Goal: Use online tool/utility: Utilize a website feature to perform a specific function

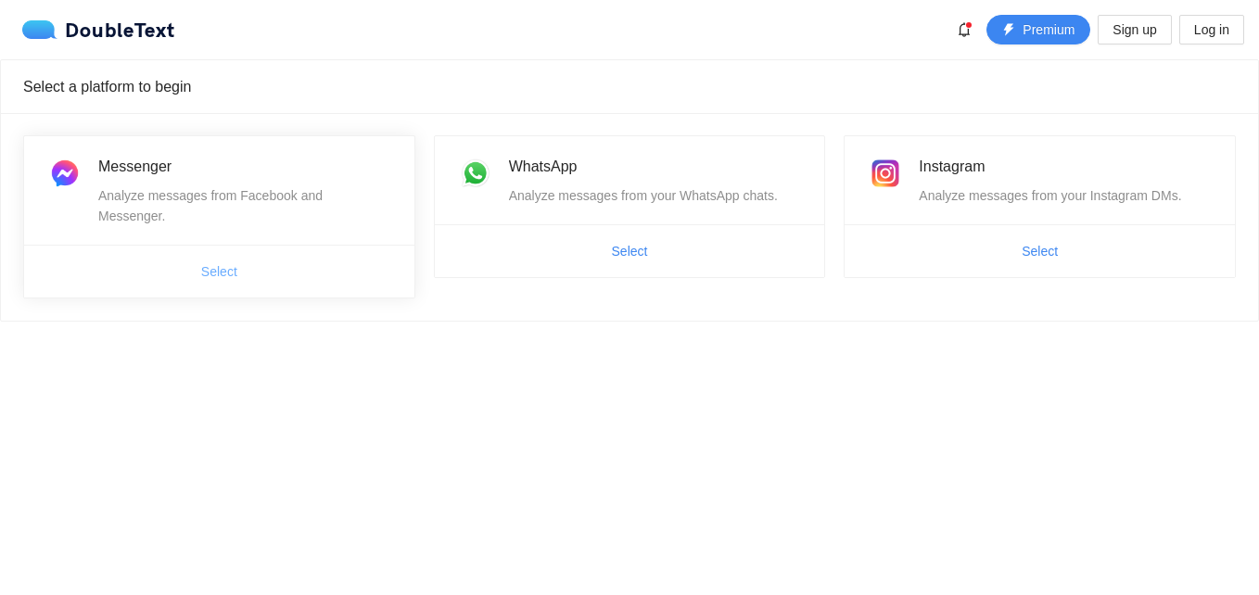
click at [224, 261] on span "Select" at bounding box center [219, 271] width 36 height 20
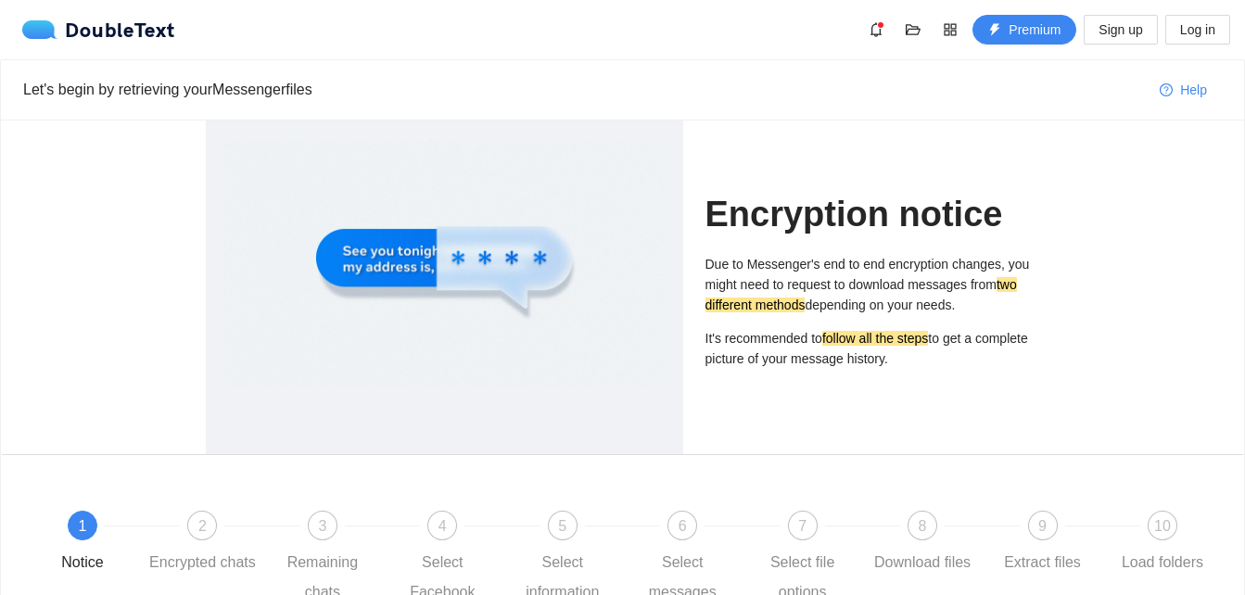
scroll to position [3, 0]
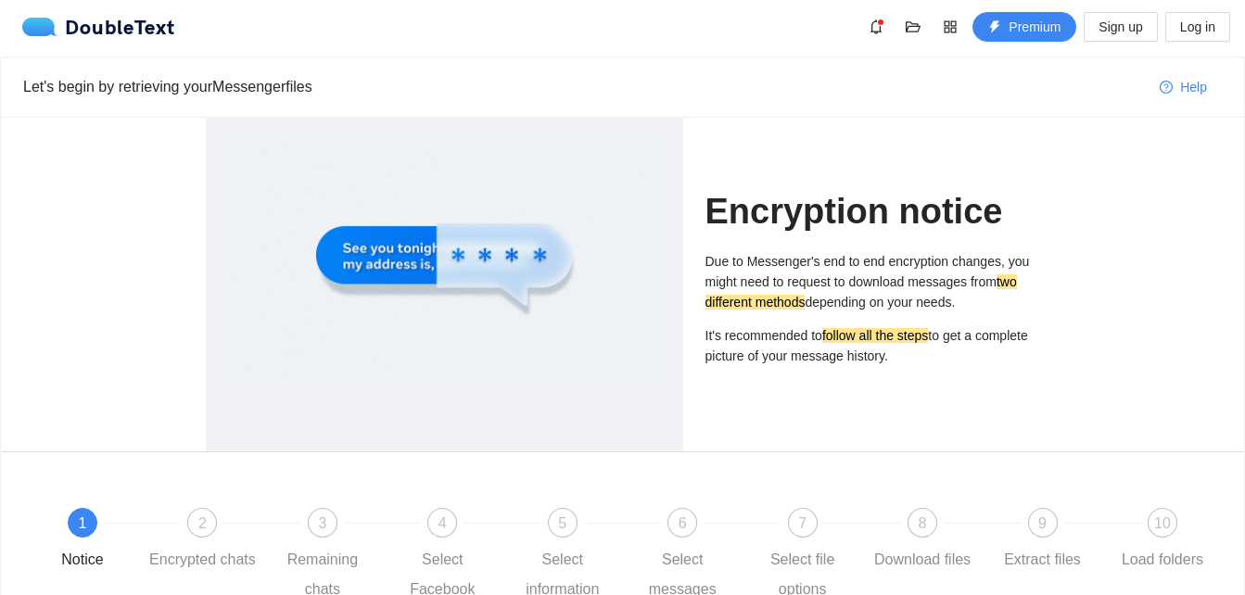
click at [834, 297] on p "Due to Messenger's end to end encryption changes, you might need to request to …" at bounding box center [873, 281] width 335 height 61
click at [193, 542] on div "2 Encrypted chats" at bounding box center [208, 541] width 120 height 67
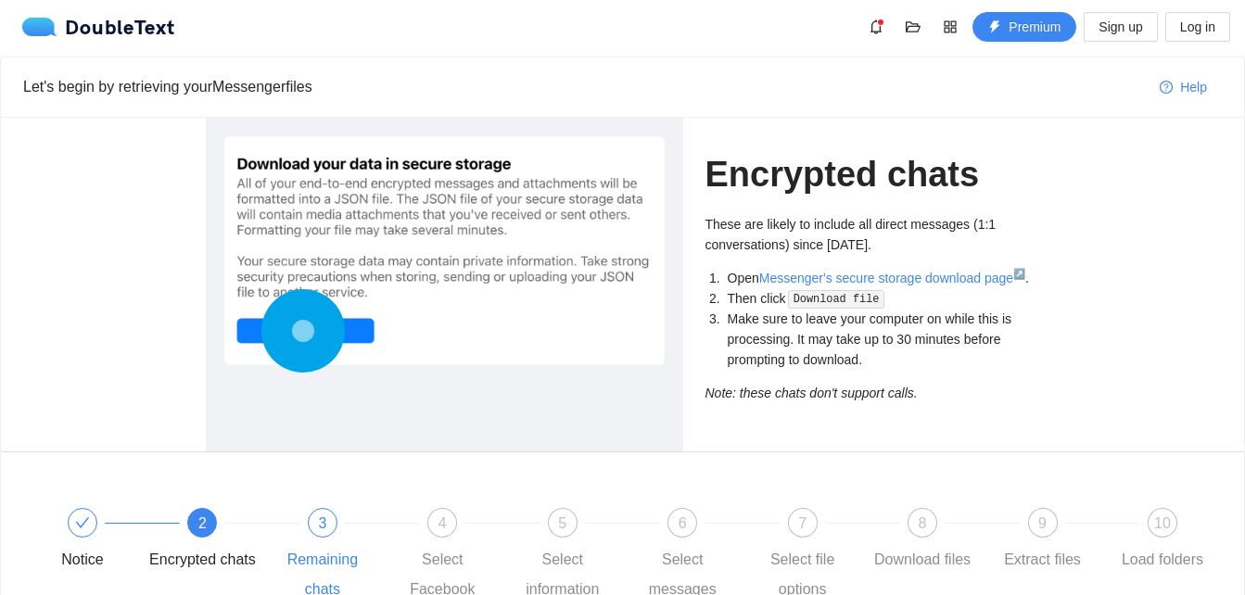
click at [296, 541] on div "3 Remaining chats" at bounding box center [329, 556] width 120 height 96
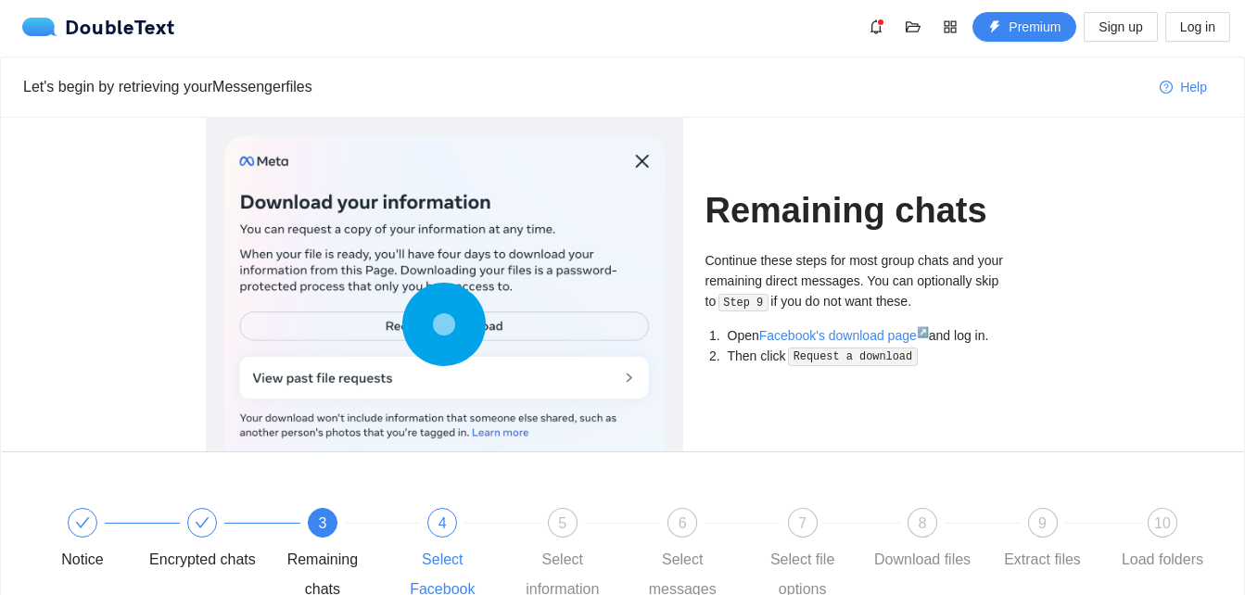
click at [450, 522] on div at bounding box center [502, 522] width 120 height 7
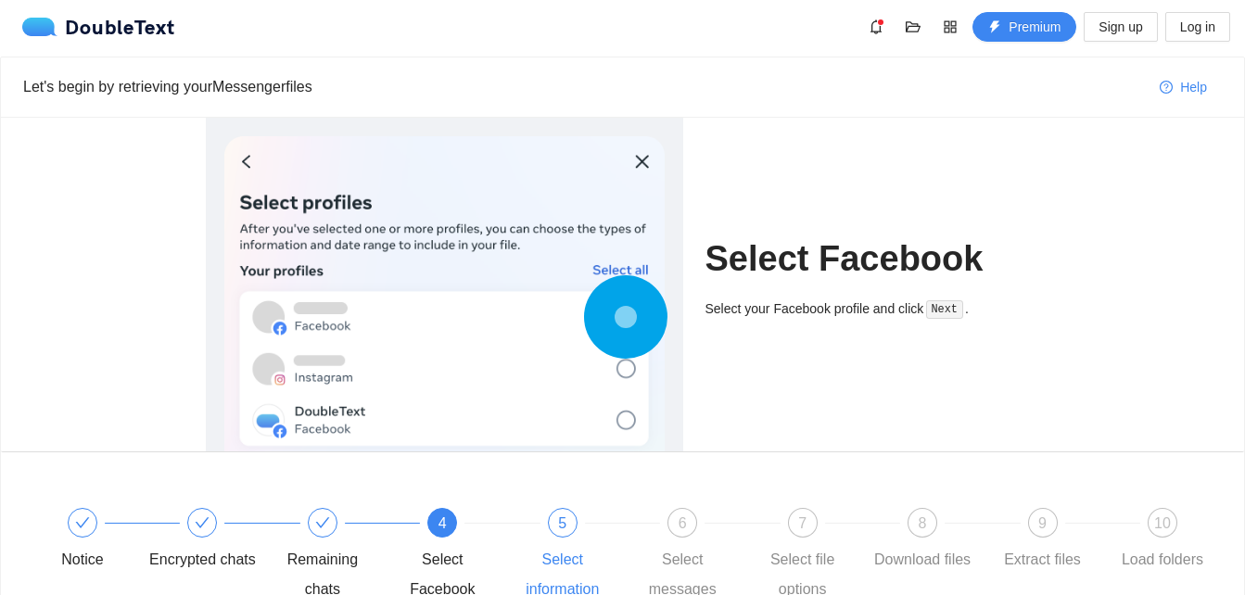
click at [571, 543] on div "5 Select information" at bounding box center [569, 556] width 120 height 96
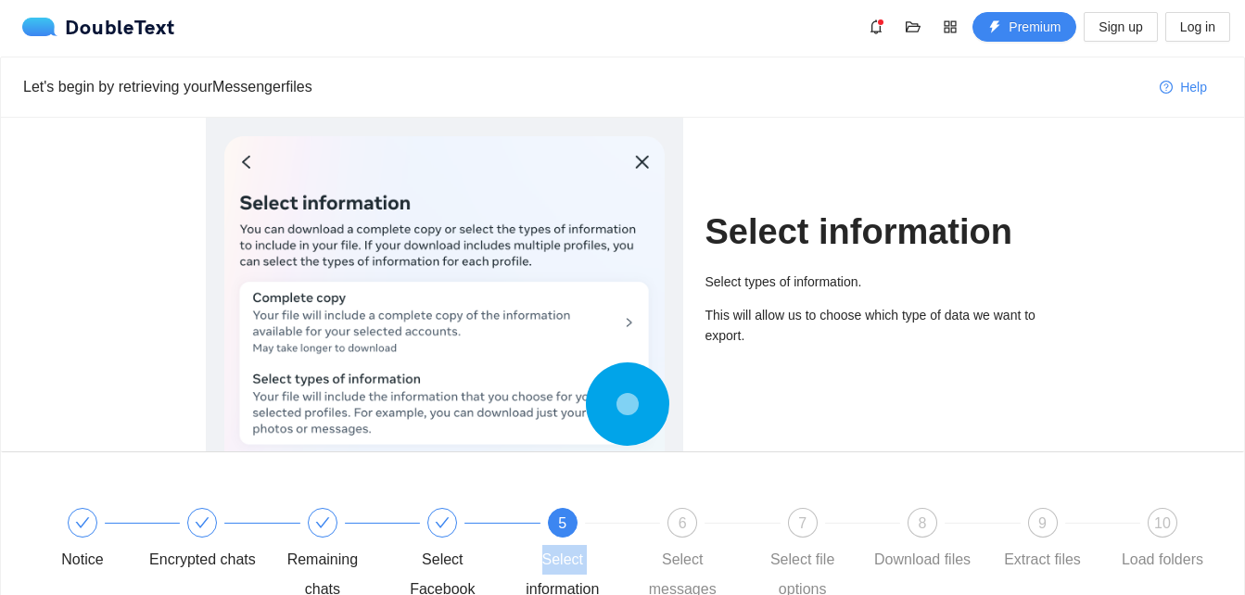
click at [571, 543] on div "5 Select information" at bounding box center [569, 556] width 120 height 96
drag, startPoint x: 571, startPoint y: 543, endPoint x: 678, endPoint y: 557, distance: 107.5
click at [678, 557] on div "Select messages" at bounding box center [683, 574] width 108 height 59
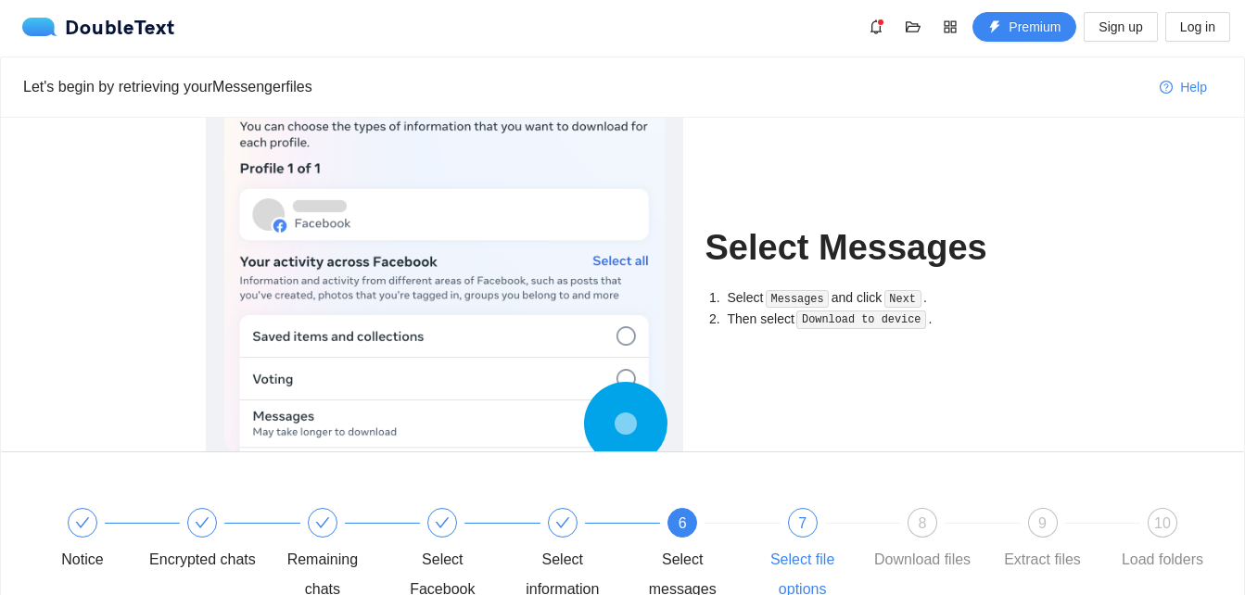
click at [809, 557] on div "Select file options" at bounding box center [803, 574] width 108 height 59
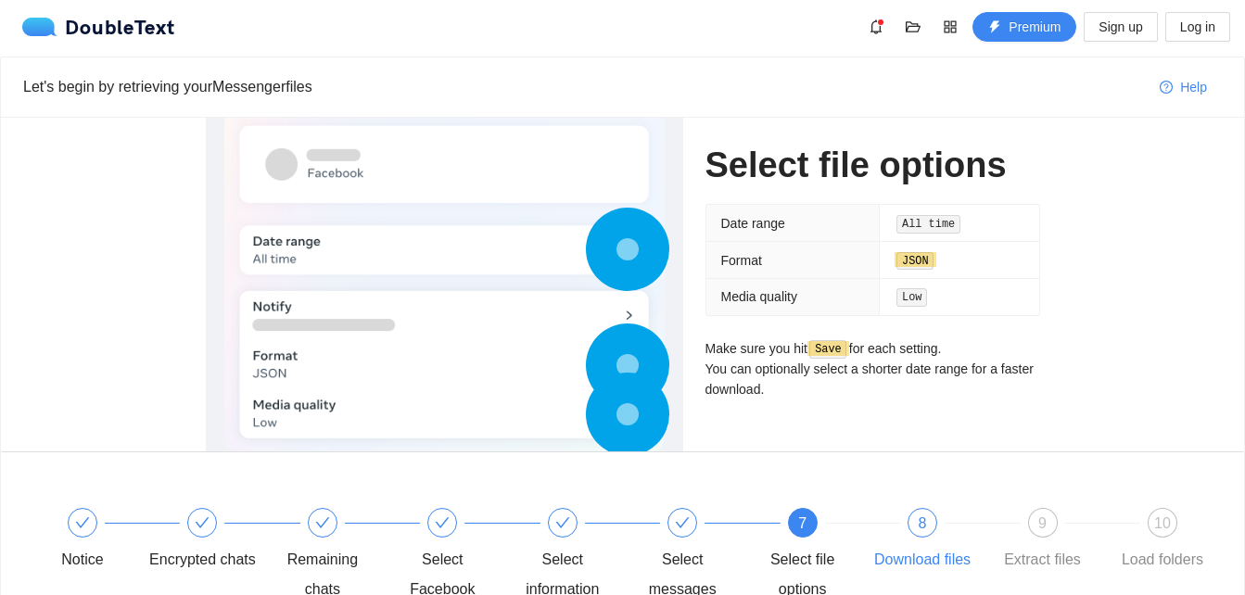
click at [912, 557] on div "Download files" at bounding box center [922, 560] width 96 height 30
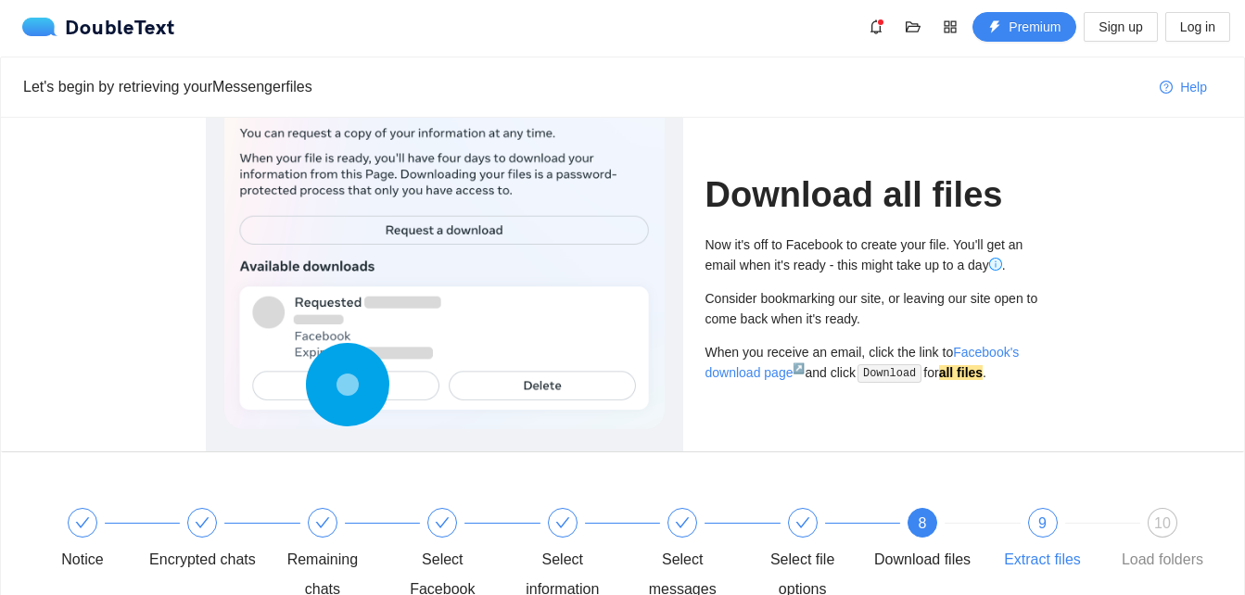
click at [1063, 555] on div "Extract files" at bounding box center [1042, 560] width 77 height 30
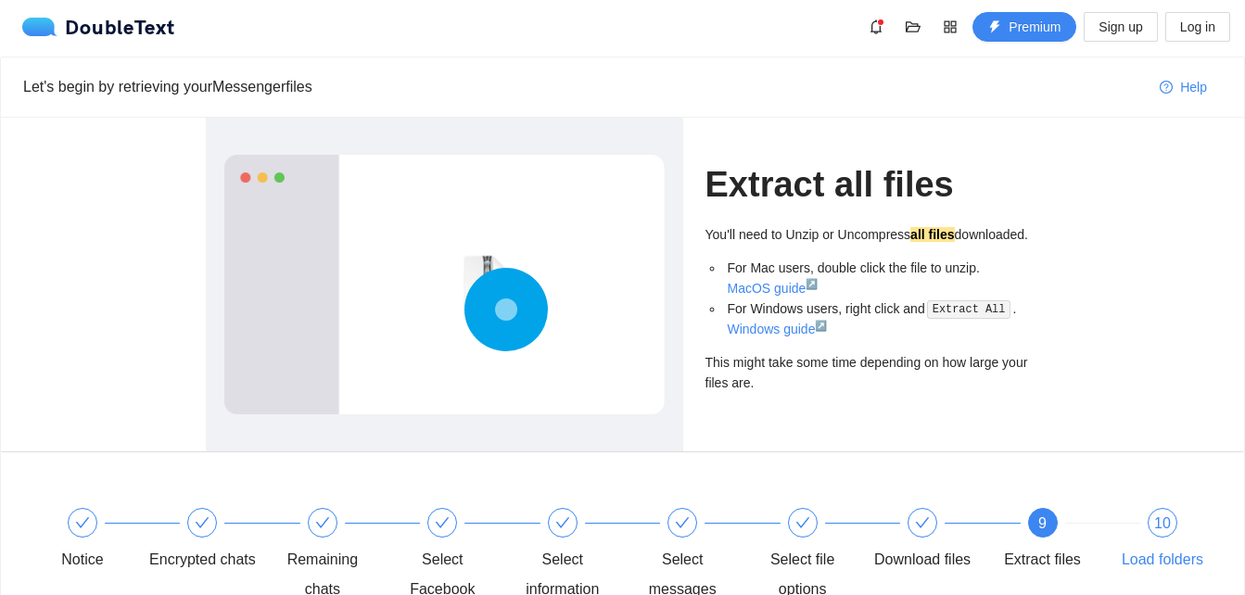
click at [1155, 560] on div "Load folders" at bounding box center [1163, 560] width 82 height 30
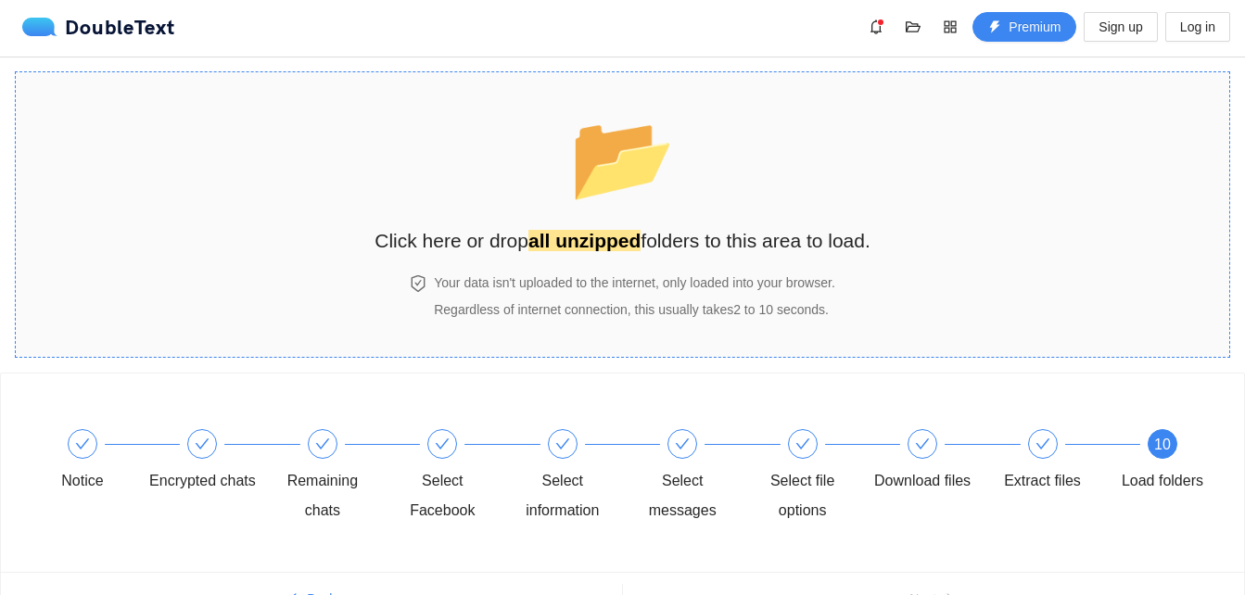
click at [584, 209] on span "📂" at bounding box center [623, 158] width 114 height 102
